Goal: Information Seeking & Learning: Stay updated

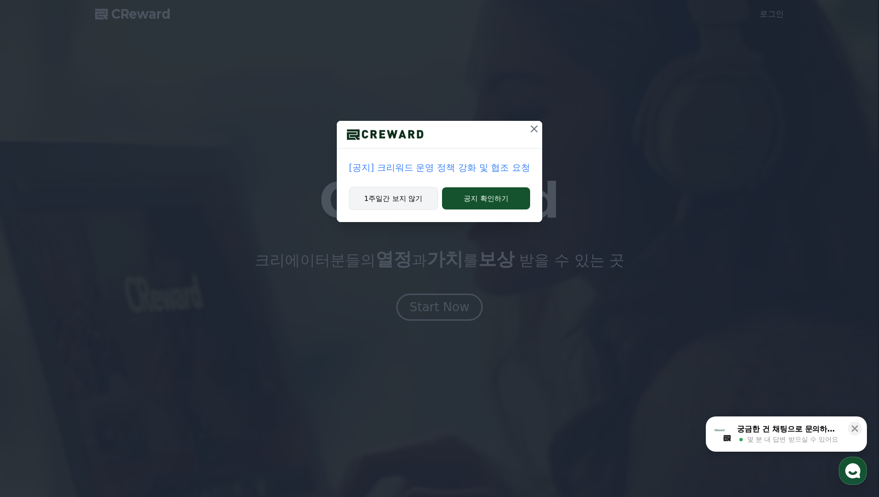
click at [395, 201] on button "1주일간 보지 않기" at bounding box center [393, 198] width 89 height 23
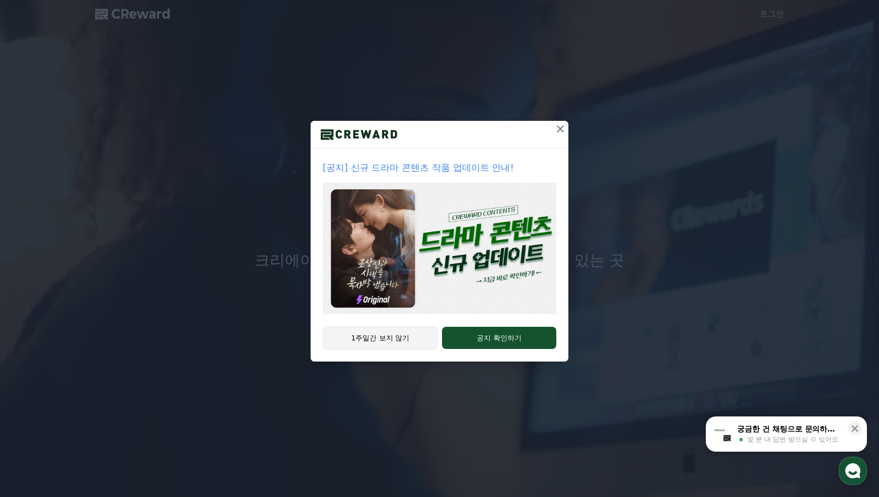
click at [385, 337] on button "1주일간 보지 않기" at bounding box center [380, 337] width 115 height 23
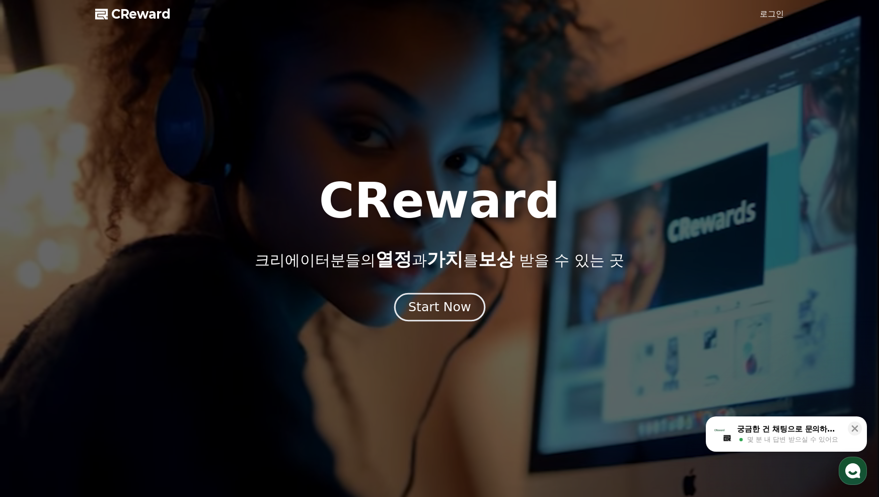
click at [442, 314] on div "Start Now" at bounding box center [439, 307] width 62 height 17
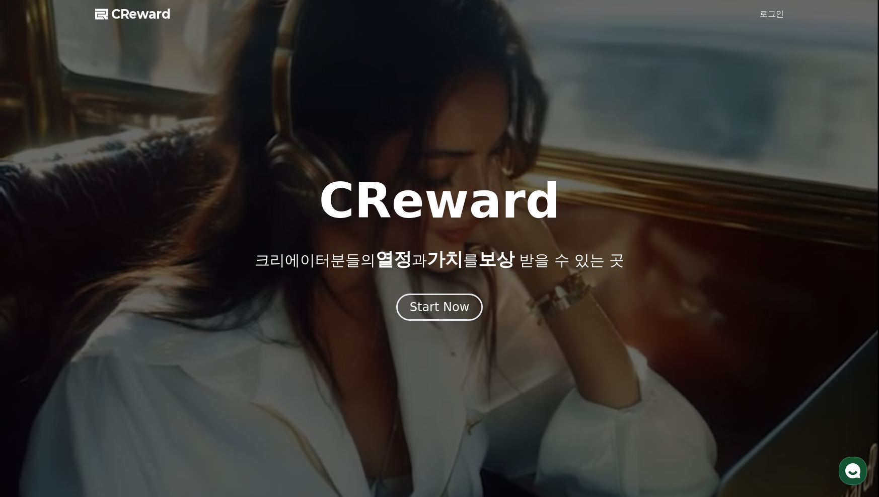
click at [142, 16] on span "CReward" at bounding box center [140, 14] width 59 height 16
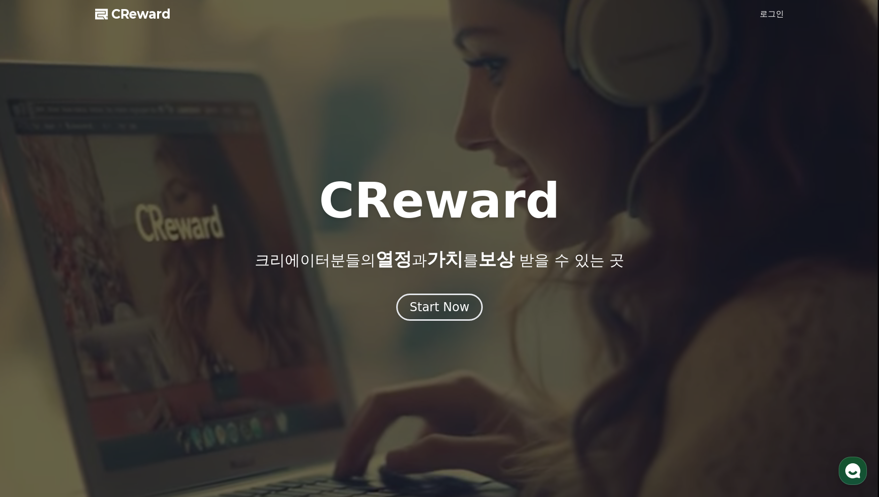
click at [116, 22] on div at bounding box center [439, 248] width 879 height 497
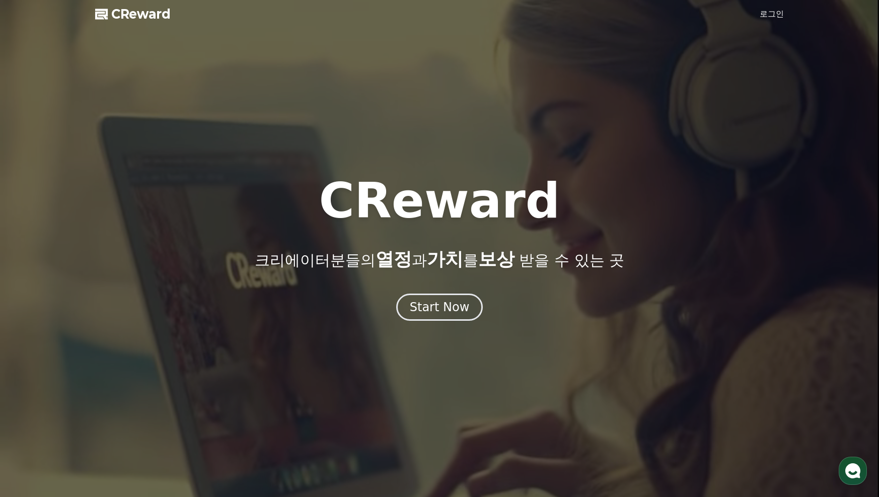
click at [147, 9] on span "CReward" at bounding box center [140, 14] width 59 height 16
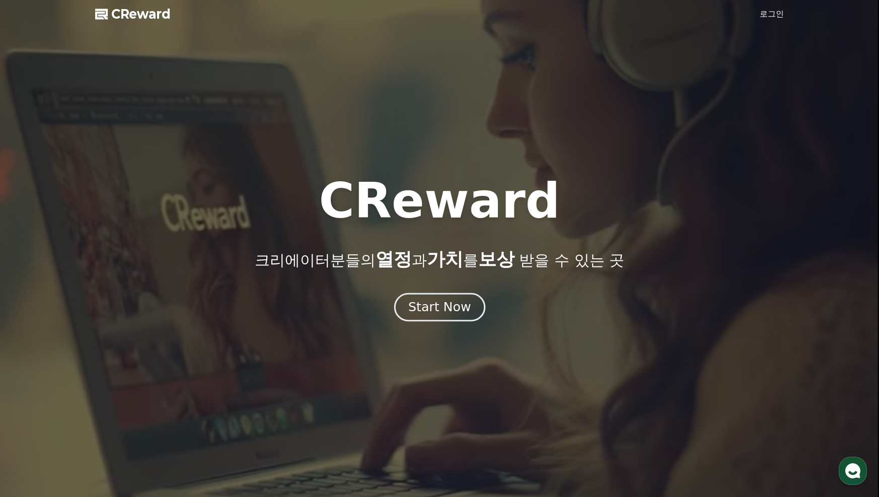
click at [460, 313] on div "Start Now" at bounding box center [439, 307] width 62 height 17
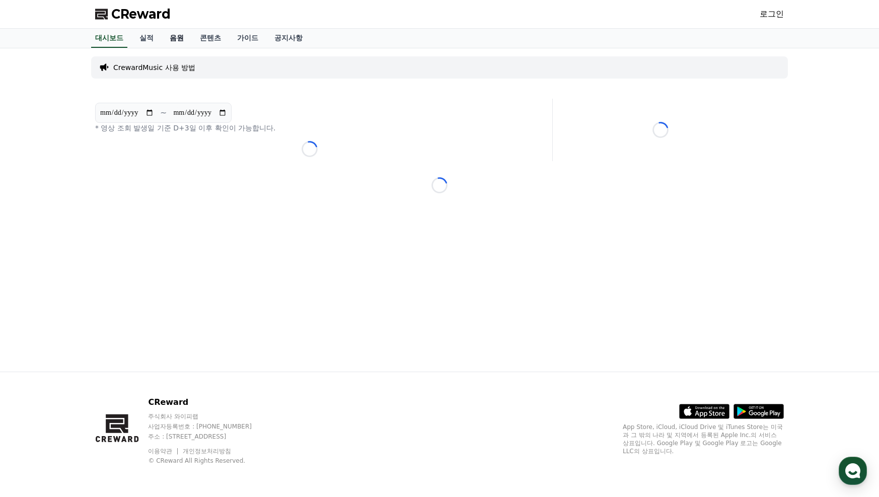
click at [183, 37] on link "음원" at bounding box center [177, 38] width 30 height 19
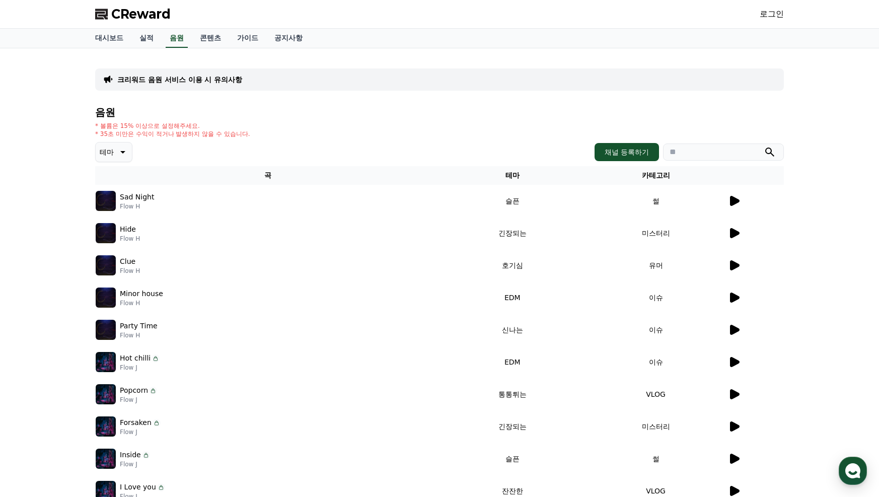
click at [117, 145] on button "테마" at bounding box center [113, 152] width 37 height 20
click at [125, 209] on button "통통튀는" at bounding box center [115, 209] width 36 height 22
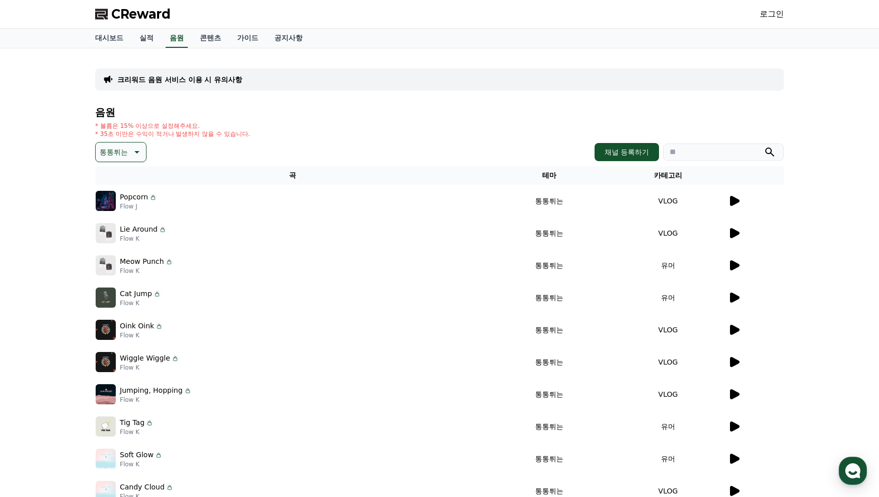
click at [136, 206] on p "Flow J" at bounding box center [138, 206] width 37 height 8
click at [136, 198] on p "Popcorn" at bounding box center [134, 197] width 28 height 11
click at [106, 198] on img at bounding box center [106, 201] width 20 height 20
drag, startPoint x: 730, startPoint y: 207, endPoint x: 736, endPoint y: 207, distance: 5.5
click at [731, 207] on td at bounding box center [755, 201] width 56 height 32
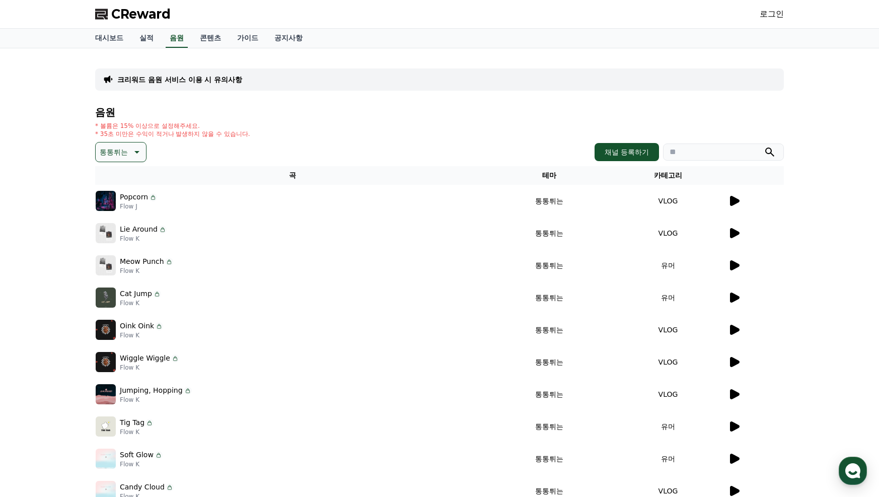
click at [735, 203] on icon at bounding box center [735, 201] width 10 height 10
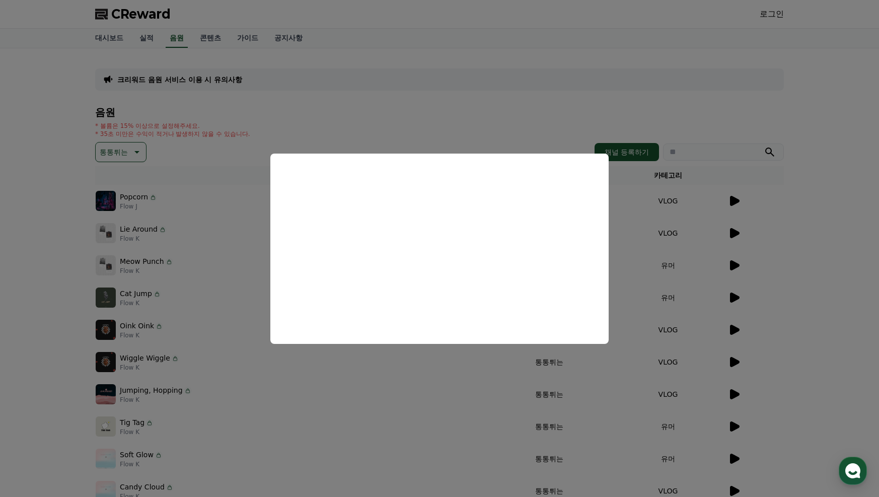
click at [560, 132] on button "close modal" at bounding box center [439, 248] width 879 height 497
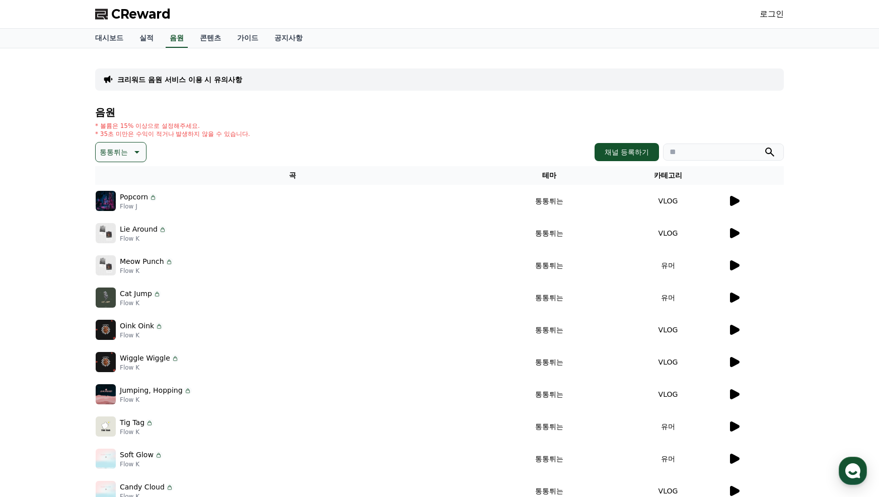
drag, startPoint x: 659, startPoint y: 206, endPoint x: 610, endPoint y: 208, distance: 49.4
click at [659, 206] on td "VLOG" at bounding box center [668, 201] width 119 height 32
click at [536, 202] on td "통통튀는" at bounding box center [549, 201] width 119 height 32
drag, startPoint x: 250, startPoint y: 129, endPoint x: 116, endPoint y: 127, distance: 133.9
click at [116, 127] on div "* 볼륨은 15% 이상으로 설정해주세요. * 35초 미만은 수익이 적거나 발생하지 않을 수 있습니다." at bounding box center [439, 130] width 689 height 16
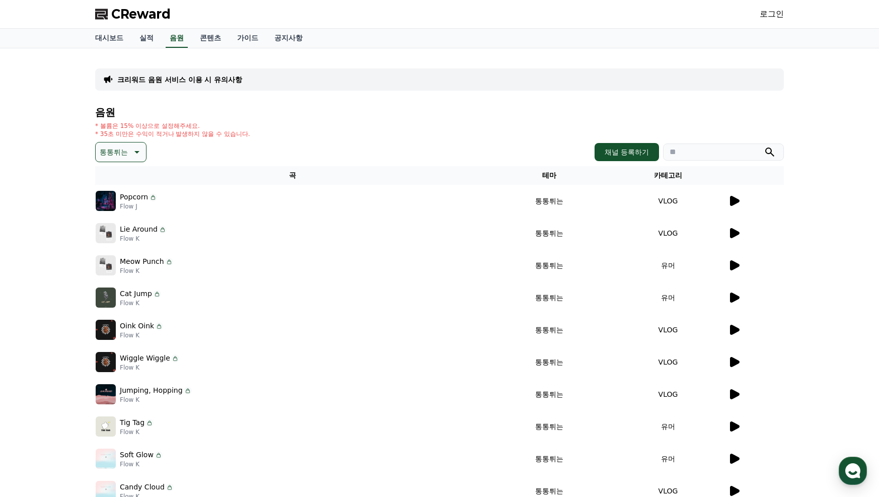
click at [116, 127] on p "* 볼륨은 15% 이상으로 설정해주세요." at bounding box center [172, 126] width 155 height 8
drag, startPoint x: 182, startPoint y: 133, endPoint x: 277, endPoint y: 134, distance: 95.7
click at [277, 134] on div "* 볼륨은 15% 이상으로 설정해주세요. * 35초 미만은 수익이 적거나 발생하지 않을 수 있습니다." at bounding box center [439, 130] width 689 height 16
click at [355, 112] on h4 "음원" at bounding box center [439, 112] width 689 height 11
click at [210, 37] on link "콘텐츠" at bounding box center [210, 38] width 37 height 19
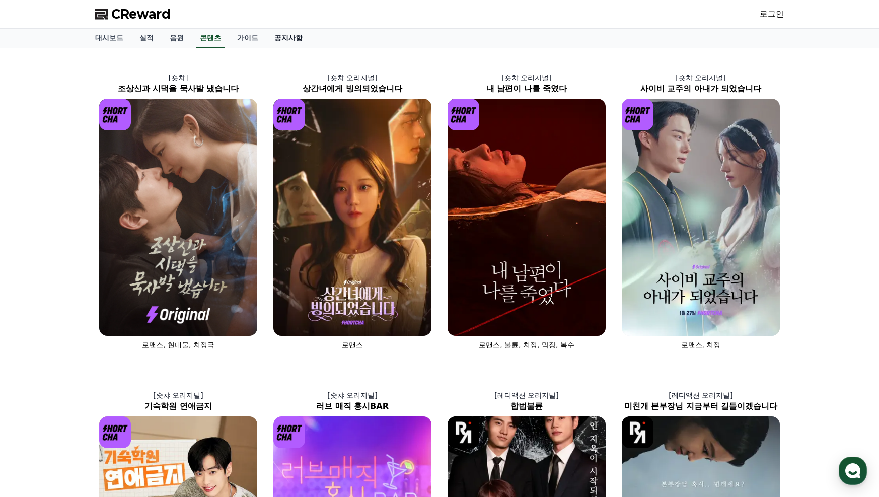
click at [297, 43] on link "공지사항" at bounding box center [288, 38] width 44 height 19
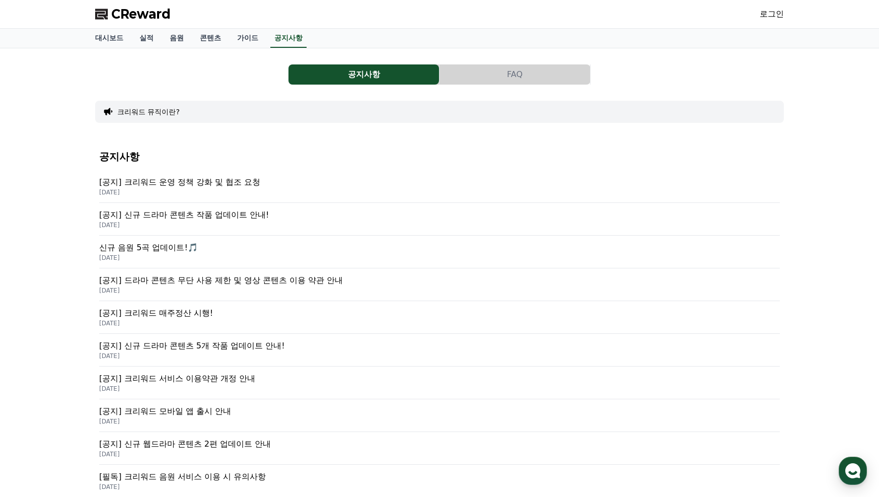
click at [228, 187] on p "[공지] 크리워드 운영 정책 강화 및 협조 요청" at bounding box center [439, 182] width 681 height 12
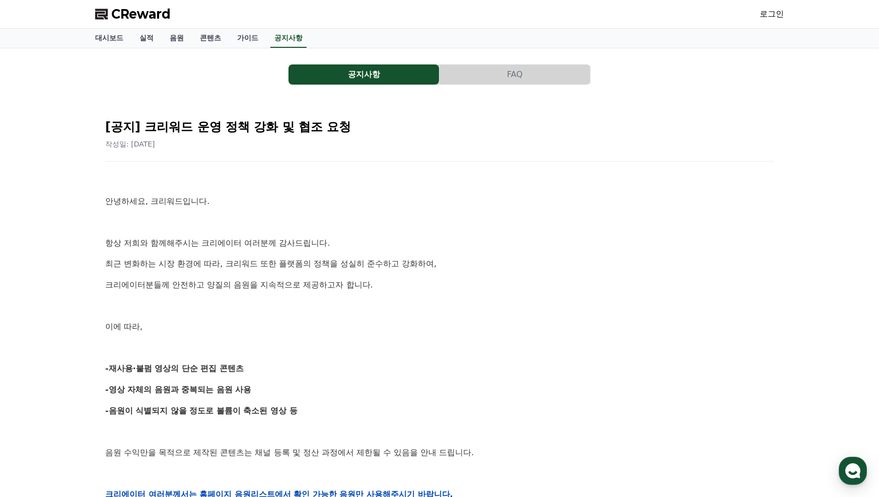
drag, startPoint x: 195, startPoint y: 266, endPoint x: 180, endPoint y: 266, distance: 15.1
click at [180, 266] on div "안녕하세요, 크리워드입니다. 항상 저희와 함께해주시는 크리에이터 여러분께 감사드립니다. 최근 변화하는 시장 환경에 따라, 크리워드 또한 플랫폼…" at bounding box center [439, 494] width 669 height 641
click at [179, 266] on p "최근 변화하는 시장 환경에 따라, 크리워드 또한 플랫폼의 정책을 성실히 준수하고 강화하여," at bounding box center [439, 263] width 669 height 13
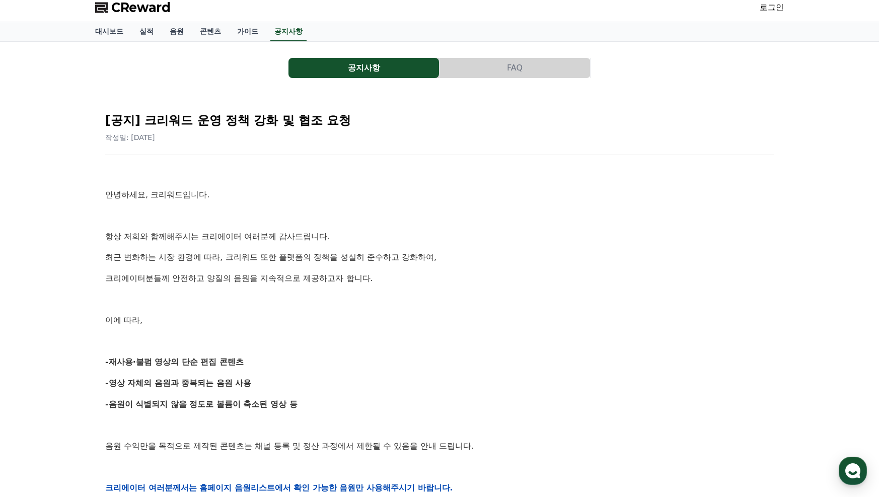
scroll to position [50, 0]
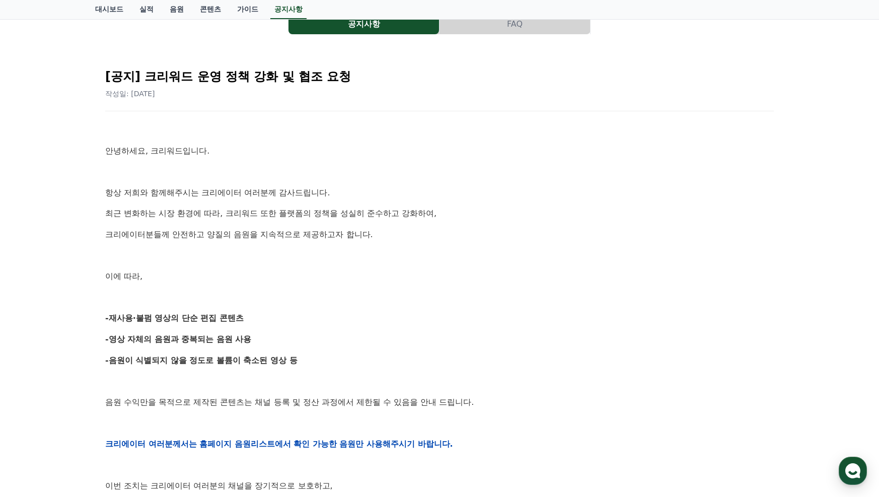
drag, startPoint x: 222, startPoint y: 314, endPoint x: 256, endPoint y: 315, distance: 33.7
click at [253, 314] on p "-재사용·불펌 영상의 단순 편집 콘텐츠" at bounding box center [439, 318] width 669 height 13
click at [256, 315] on p "-재사용·불펌 영상의 단순 편집 콘텐츠" at bounding box center [439, 318] width 669 height 13
drag, startPoint x: 245, startPoint y: 330, endPoint x: 91, endPoint y: 328, distance: 153.6
click at [99, 329] on div "[공지] 크리워드 운영 정책 강화 및 협조 요청 작성일: 2025-09-15 안녕하세요, 크리워드입니다. 항상 저희와 함께해주시는 크리에이터 …" at bounding box center [439, 427] width 689 height 754
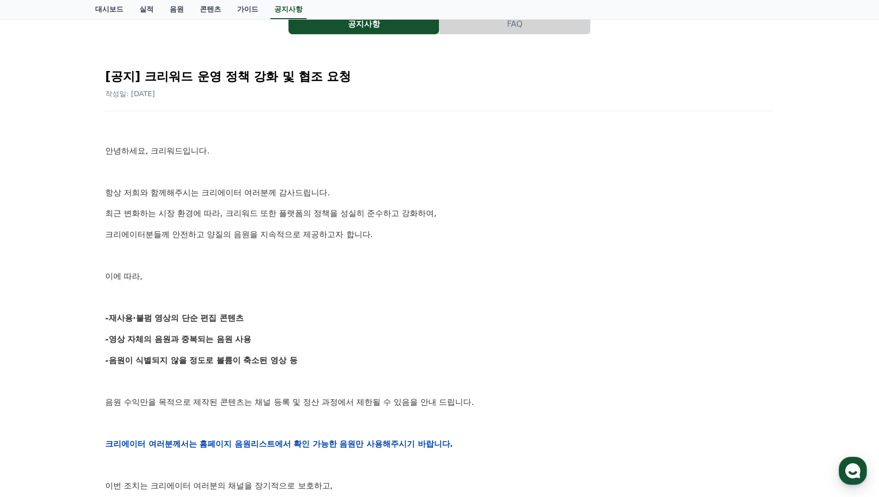
click at [91, 328] on div "공지사항 FAQ [공지] 크리워드 운영 정책 강화 및 협조 요청 작성일: 2025-09-15 안녕하세요, 크리워드입니다. 항상 저희와 함께해주…" at bounding box center [439, 405] width 705 height 815
drag, startPoint x: 270, startPoint y: 226, endPoint x: 419, endPoint y: 227, distance: 149.0
click at [416, 227] on div "안녕하세요, 크리워드입니다. 항상 저희와 함께해주시는 크리에이터 여러분께 감사드립니다. 최근 변화하는 시장 환경에 따라, 크리워드 또한 플랫폼…" at bounding box center [439, 443] width 669 height 641
click at [419, 227] on div "안녕하세요, 크리워드입니다. 항상 저희와 함께해주시는 크리에이터 여러분께 감사드립니다. 최근 변화하는 시장 환경에 따라, 크리워드 또한 플랫폼…" at bounding box center [439, 443] width 669 height 641
drag, startPoint x: 227, startPoint y: 341, endPoint x: 350, endPoint y: 341, distance: 123.3
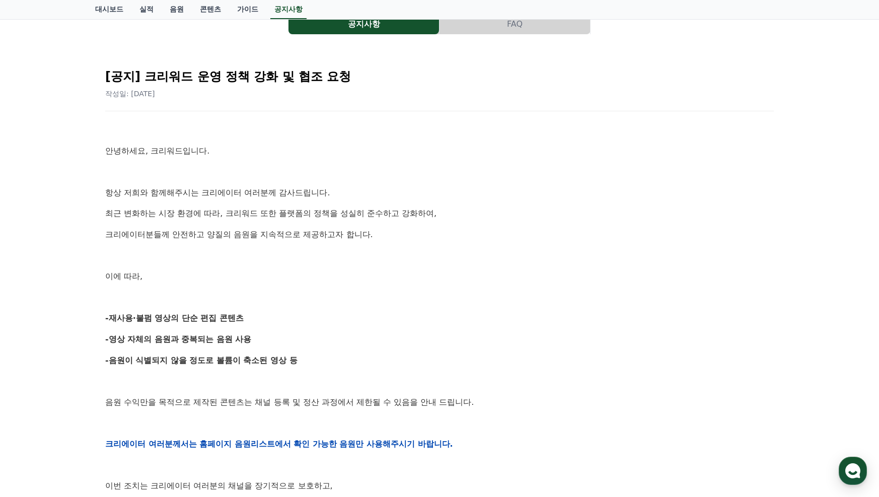
click at [350, 341] on p "-영상 자체의 음원과 중복되는 음원 사용" at bounding box center [439, 339] width 669 height 13
click at [377, 326] on div "안녕하세요, 크리워드입니다. 항상 저희와 함께해주시는 크리에이터 여러분께 감사드립니다. 최근 변화하는 시장 환경에 따라, 크리워드 또한 플랫폼…" at bounding box center [439, 443] width 669 height 641
drag, startPoint x: 158, startPoint y: 381, endPoint x: 98, endPoint y: 352, distance: 66.4
click at [98, 352] on div "[공지] 크리워드 운영 정책 강화 및 협조 요청 작성일: 2025-09-15 안녕하세요, 크리워드입니다. 항상 저희와 함께해주시는 크리에이터 …" at bounding box center [439, 427] width 689 height 754
click at [83, 359] on div "공지사항 FAQ [공지] 크리워드 운영 정책 강화 및 협조 요청 작성일: 2025-09-15 안녕하세요, 크리워드입니다. 항상 저희와 함께해주…" at bounding box center [439, 405] width 879 height 815
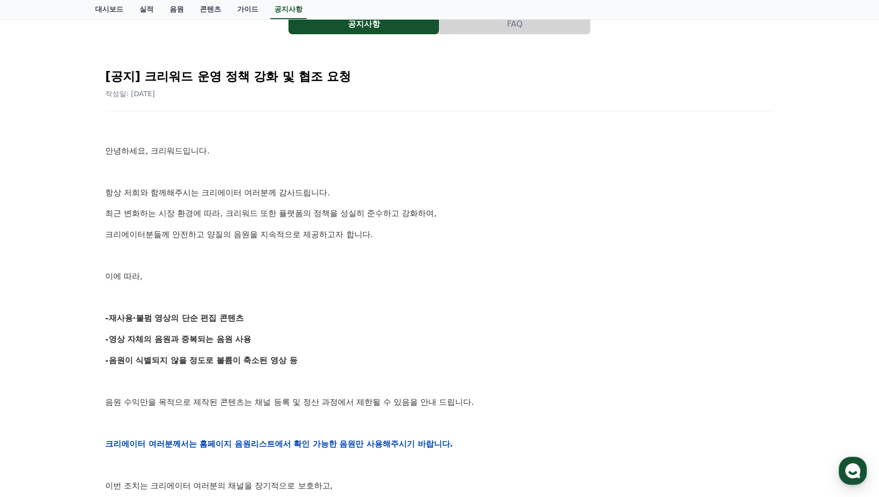
drag, startPoint x: 206, startPoint y: 318, endPoint x: 355, endPoint y: 318, distance: 149.5
click at [355, 318] on p "-재사용·불펌 영상의 단순 편집 콘텐츠" at bounding box center [439, 318] width 669 height 13
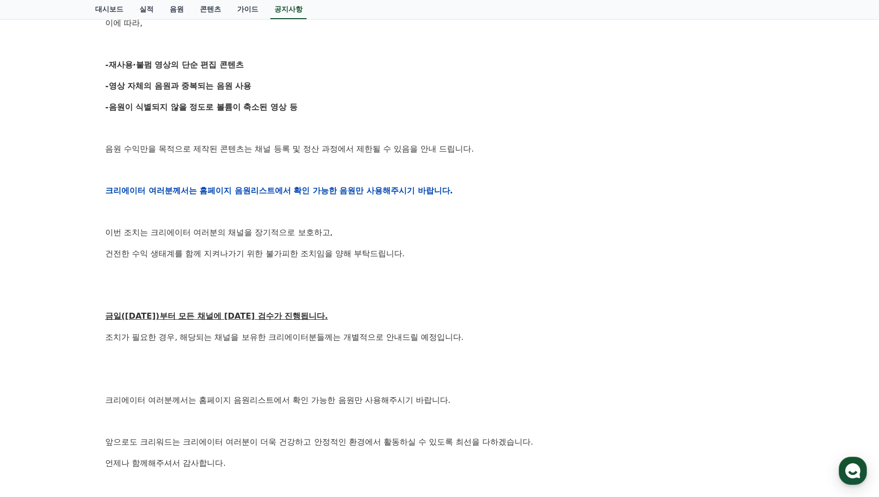
scroll to position [352, 0]
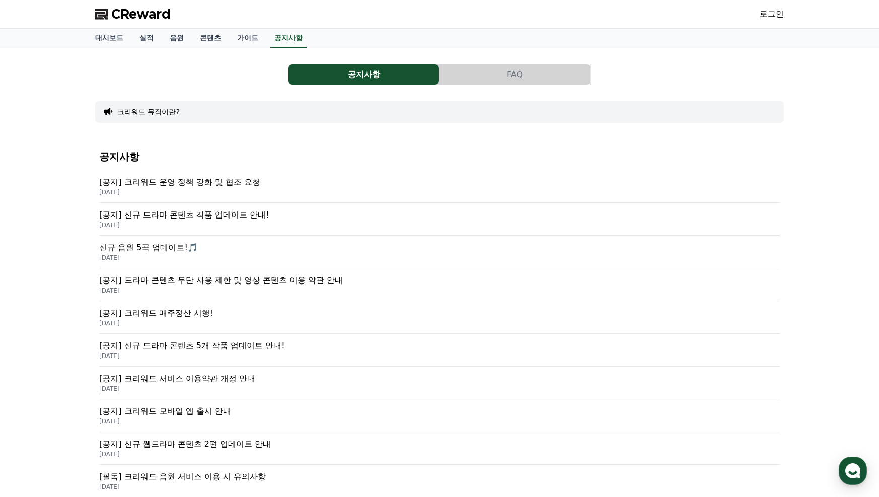
click at [175, 222] on p "2025-08-25" at bounding box center [439, 225] width 681 height 8
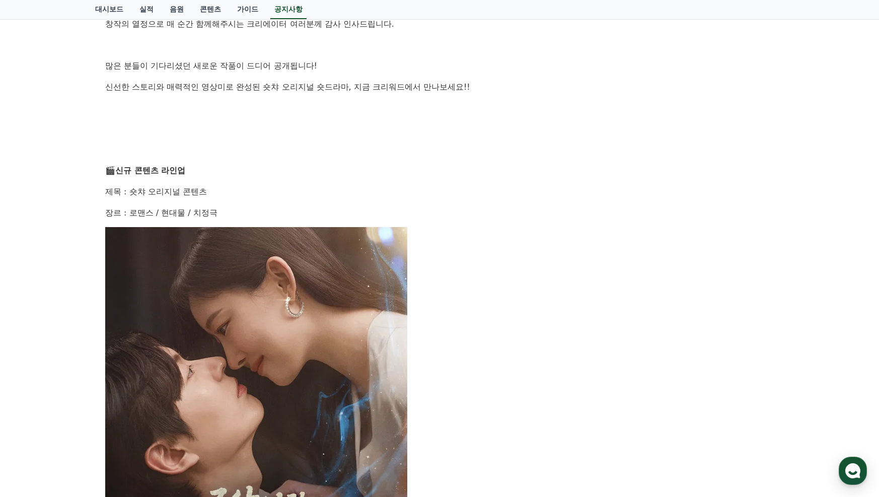
scroll to position [50, 0]
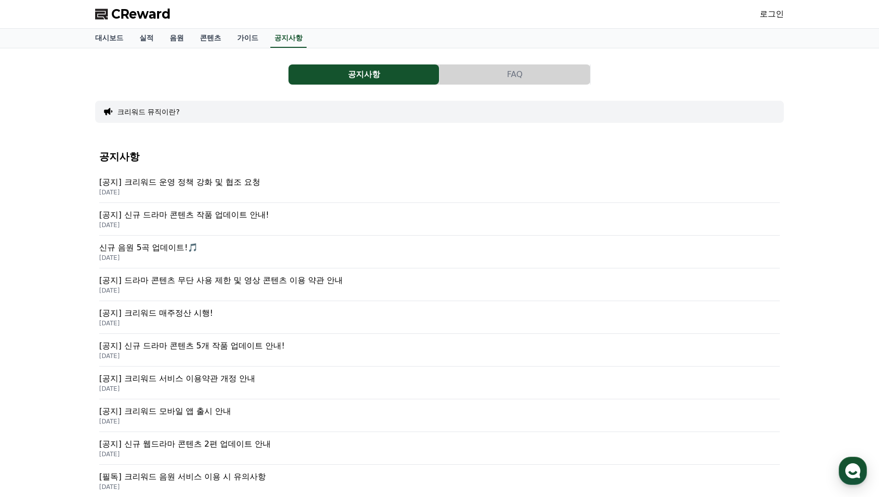
click at [241, 320] on p "2025-05-27" at bounding box center [439, 323] width 681 height 8
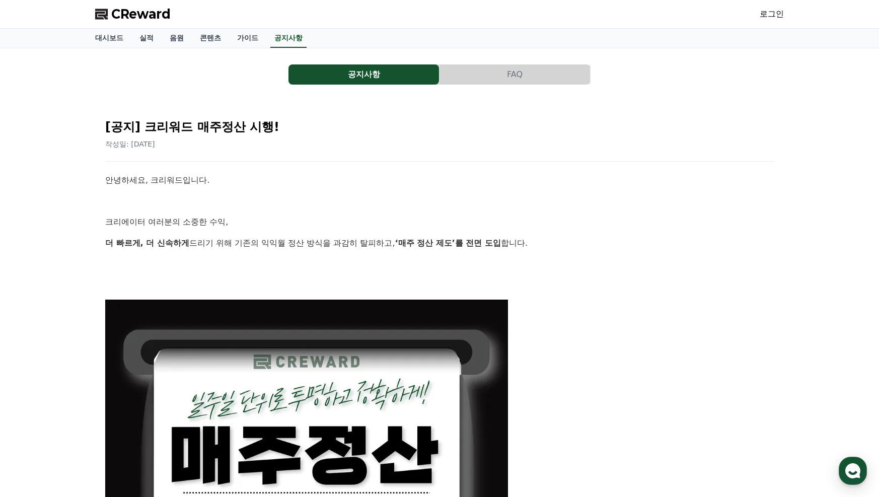
drag, startPoint x: 535, startPoint y: 246, endPoint x: 582, endPoint y: 246, distance: 47.3
click at [582, 246] on p "더 빠르게, 더 신속하게 드리기 위해 기존의 익익월 정산 방식을 과감히 탈피하고, ‘매주 정산 제도’를 전면 도입 합니다." at bounding box center [439, 243] width 669 height 13
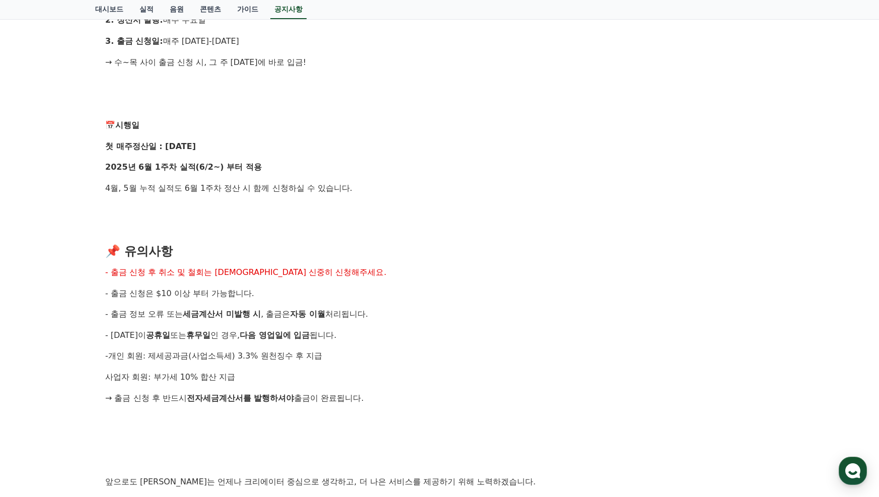
scroll to position [806, 0]
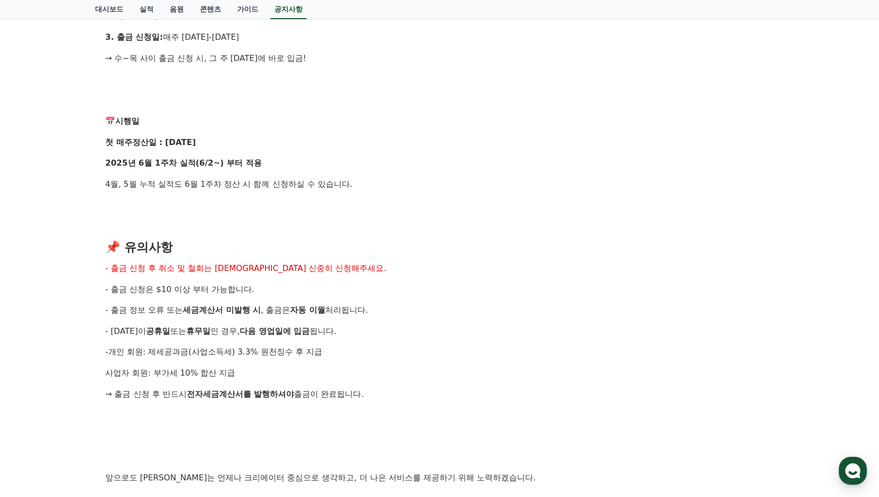
drag, startPoint x: 167, startPoint y: 399, endPoint x: 145, endPoint y: 399, distance: 21.6
click at [147, 399] on p "→ 출금 신청 후 반드시 전자세금계산서를 발행하셔야 출금이 완료됩니다." at bounding box center [439, 394] width 669 height 13
click at [145, 399] on p "→ 출금 신청 후 반드시 전자세금계산서를 발행하셔야 출금이 완료됩니다." at bounding box center [439, 394] width 669 height 13
drag, startPoint x: 509, startPoint y: 417, endPoint x: 84, endPoint y: 400, distance: 425.8
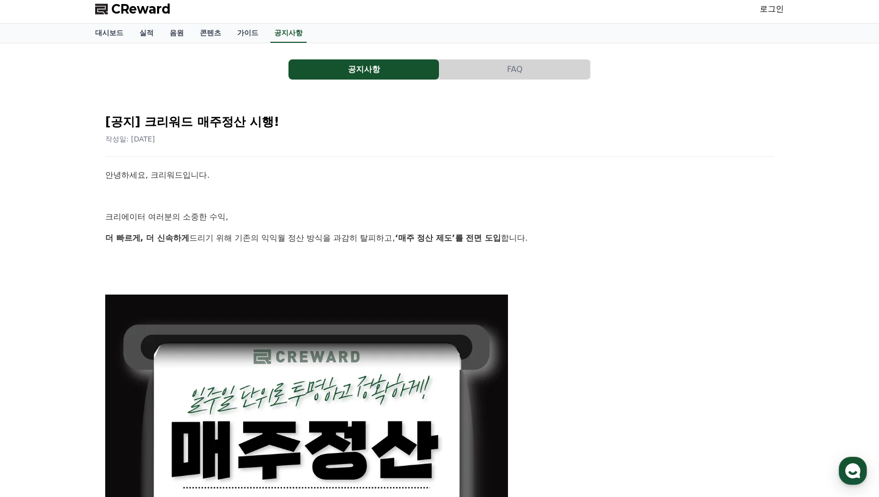
scroll to position [0, 0]
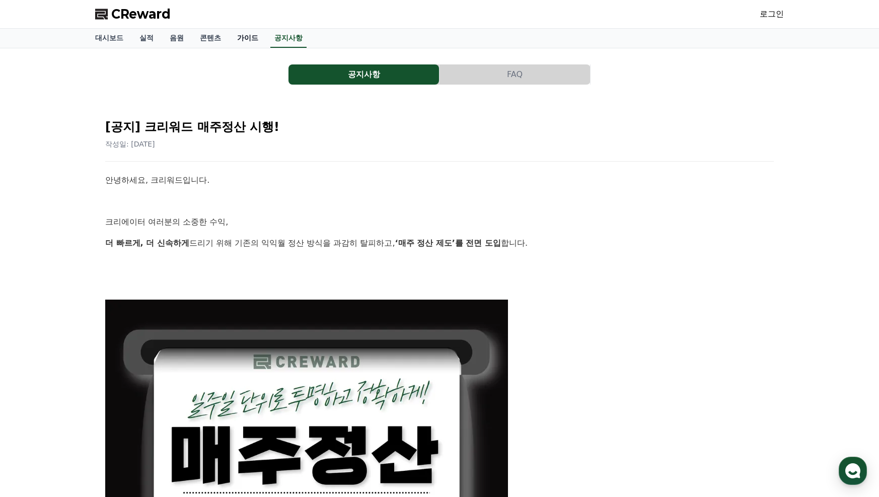
click at [253, 36] on link "가이드" at bounding box center [247, 38] width 37 height 19
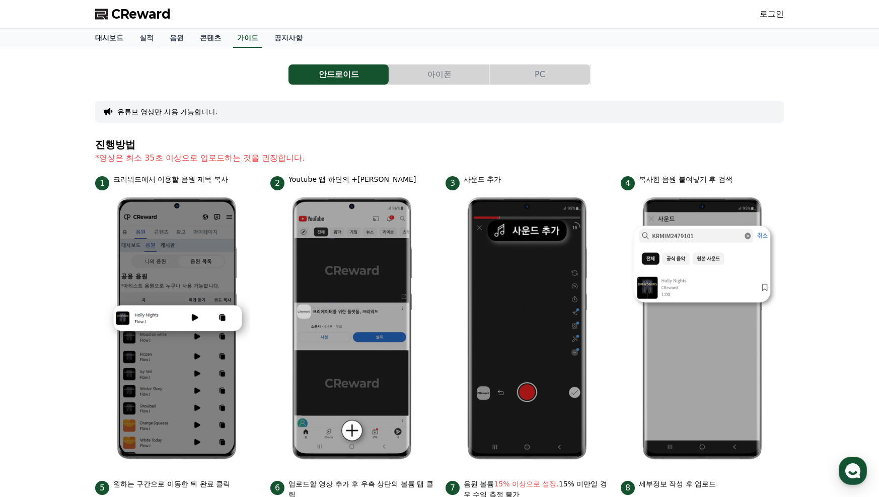
click at [116, 35] on link "대시보드" at bounding box center [109, 38] width 44 height 19
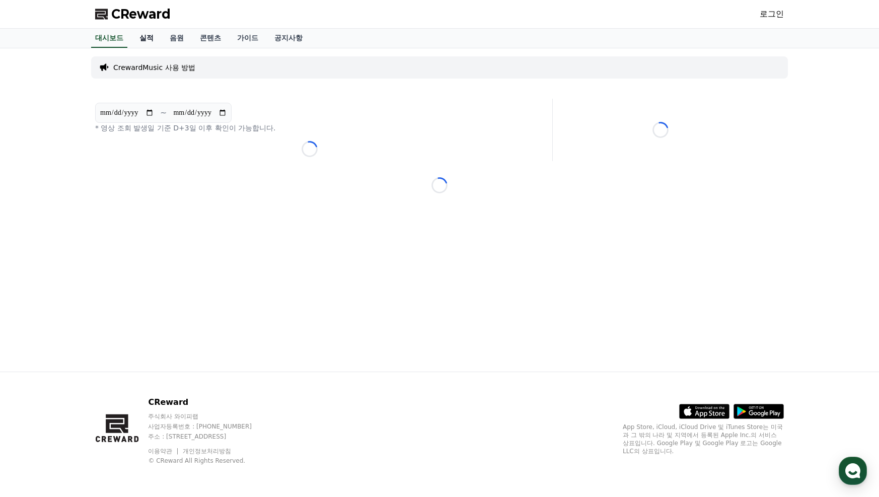
click at [151, 36] on link "실적" at bounding box center [146, 38] width 30 height 19
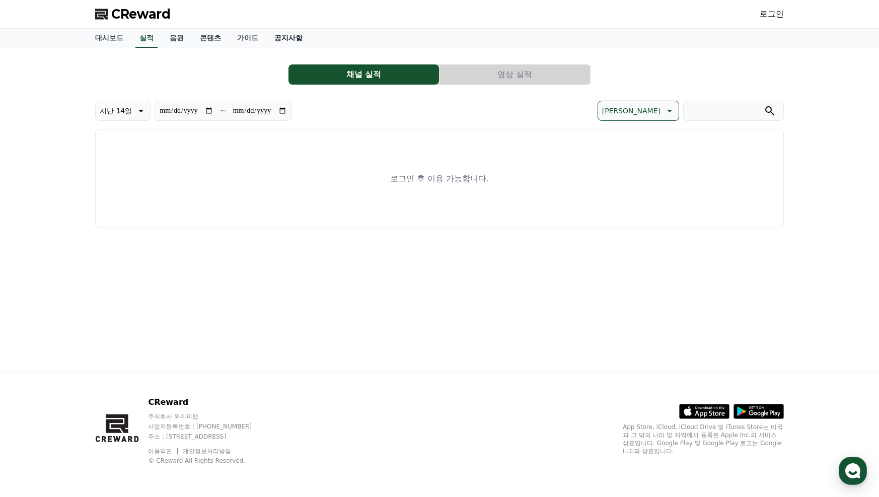
click at [302, 42] on link "공지사항" at bounding box center [288, 38] width 44 height 19
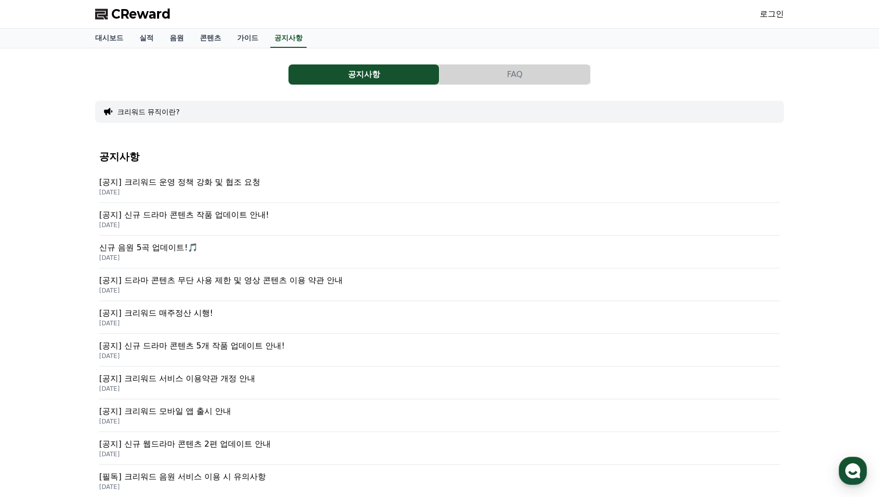
click at [234, 179] on p "[공지] 크리워드 운영 정책 강화 및 협조 요청" at bounding box center [439, 182] width 681 height 12
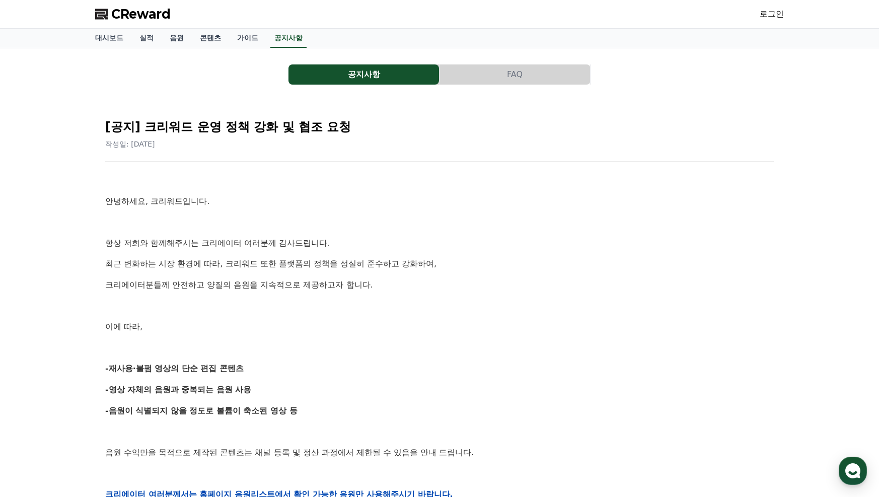
click at [414, 261] on p "최근 변화하는 시장 환경에 따라, 크리워드 또한 플랫폼의 정책을 성실히 준수하고 강화하여," at bounding box center [439, 263] width 669 height 13
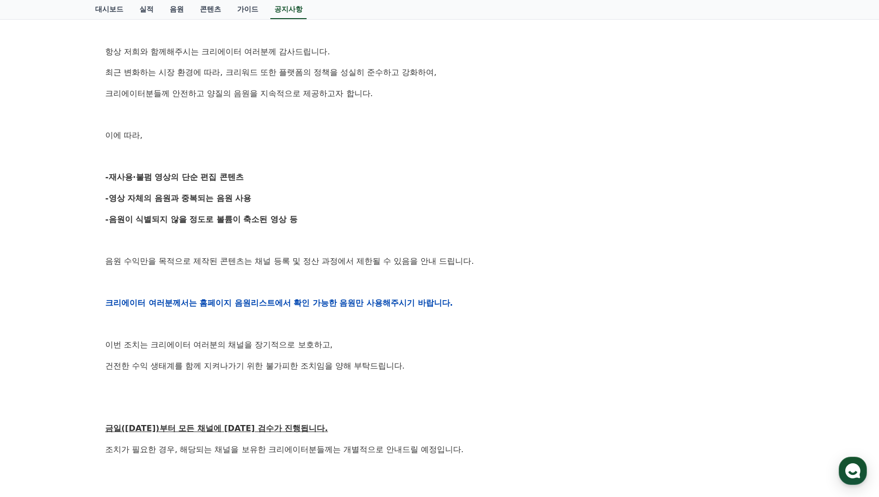
scroll to position [252, 0]
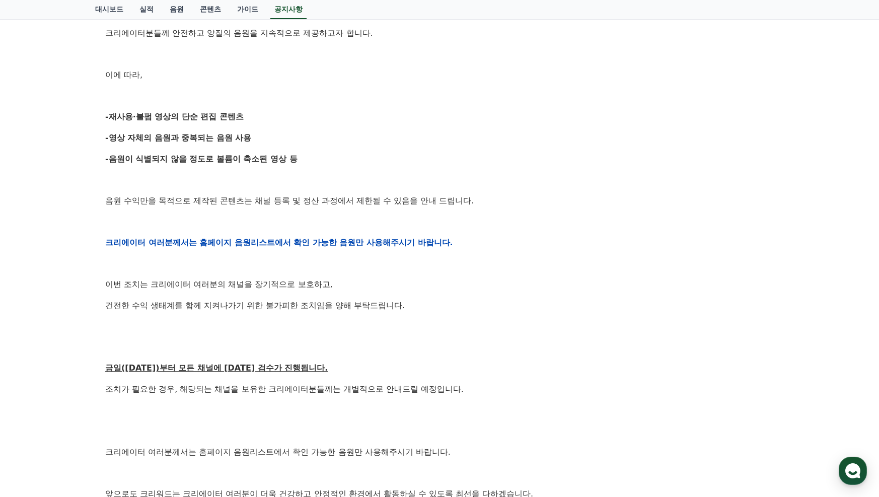
drag, startPoint x: 366, startPoint y: 213, endPoint x: 193, endPoint y: 213, distance: 172.7
click at [198, 213] on div "안녕하세요, 크리워드입니다. 항상 저희와 함께해주시는 크리에이터 여러분께 감사드립니다. 최근 변화하는 시장 환경에 따라, 크리워드 또한 플랫폼…" at bounding box center [439, 242] width 669 height 641
drag, startPoint x: 271, startPoint y: 201, endPoint x: 510, endPoint y: 201, distance: 239.1
click at [510, 201] on p "음원 수익만을 목적으로 제작된 콘텐츠는 채널 등록 및 정산 과정에서 제한될 수 있음을 안내 드립니다." at bounding box center [439, 200] width 669 height 13
drag, startPoint x: 283, startPoint y: 298, endPoint x: 284, endPoint y: 275, distance: 23.2
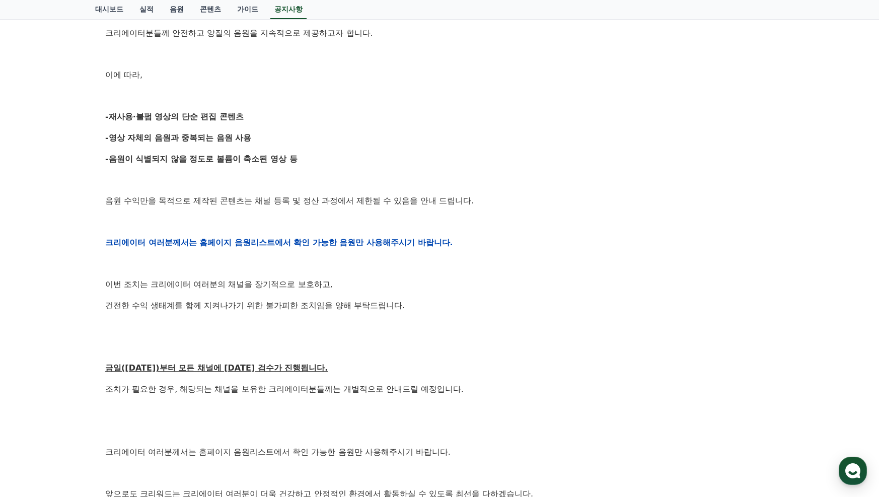
click at [282, 298] on div "안녕하세요, 크리워드입니다. 항상 저희와 함께해주시는 크리에이터 여러분께 감사드립니다. 최근 변화하는 시장 환경에 따라, 크리워드 또한 플랫폼…" at bounding box center [439, 242] width 669 height 641
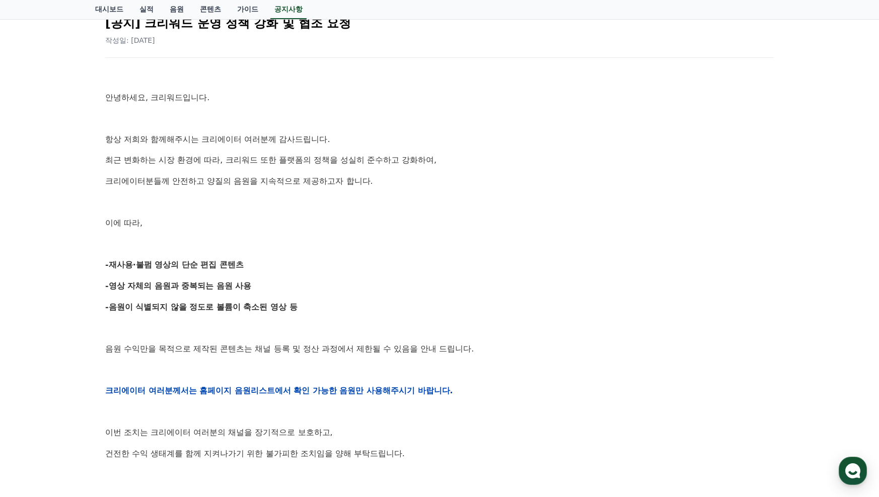
scroll to position [0, 0]
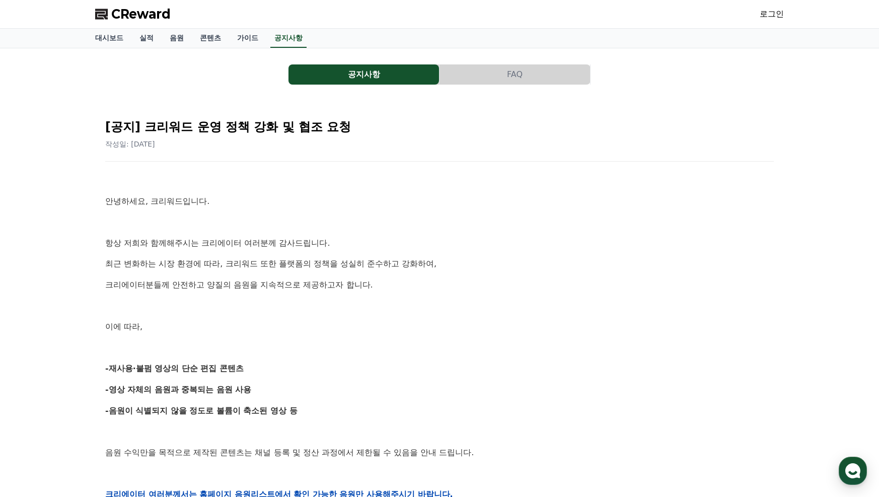
click at [149, 13] on span "CReward" at bounding box center [140, 14] width 59 height 16
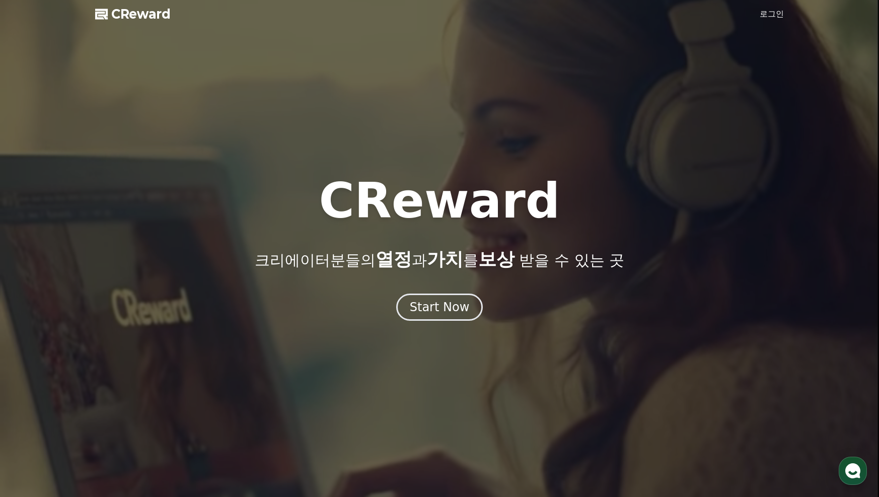
click at [132, 22] on div at bounding box center [439, 248] width 879 height 497
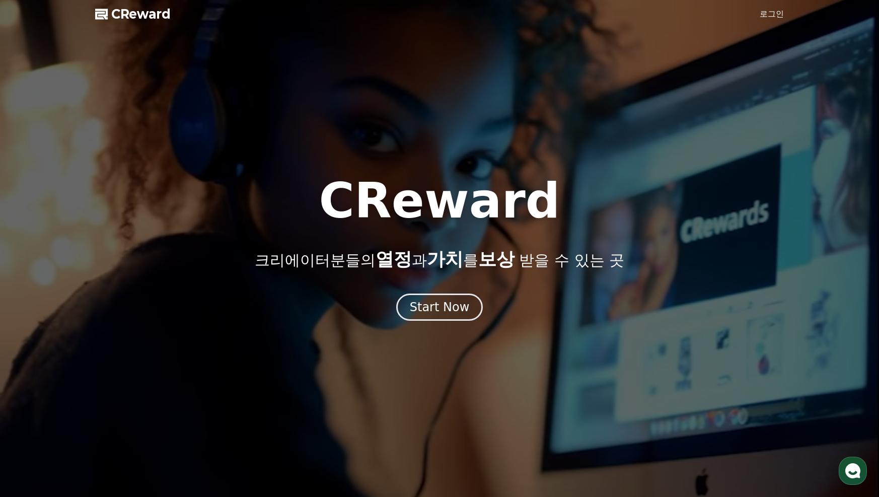
click at [142, 17] on span "CReward" at bounding box center [140, 14] width 59 height 16
